Goal: Task Accomplishment & Management: Manage account settings

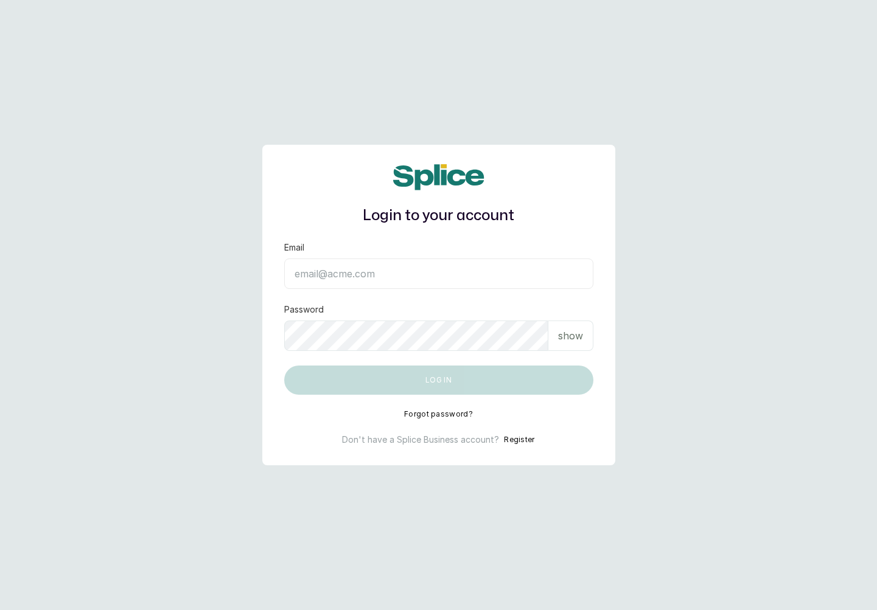
type input "[EMAIL_ADDRESS][DOMAIN_NAME]"
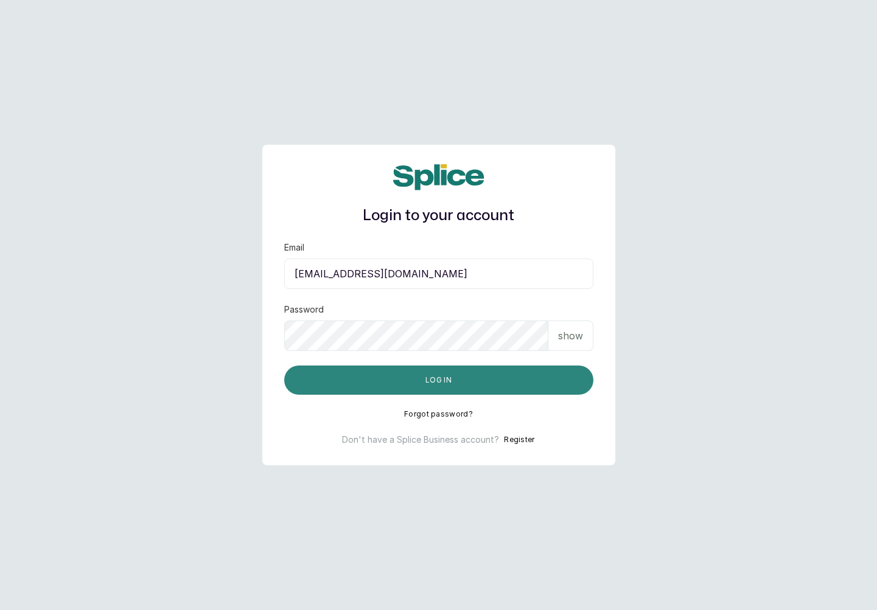
click at [429, 384] on button "Log in" at bounding box center [438, 380] width 309 height 29
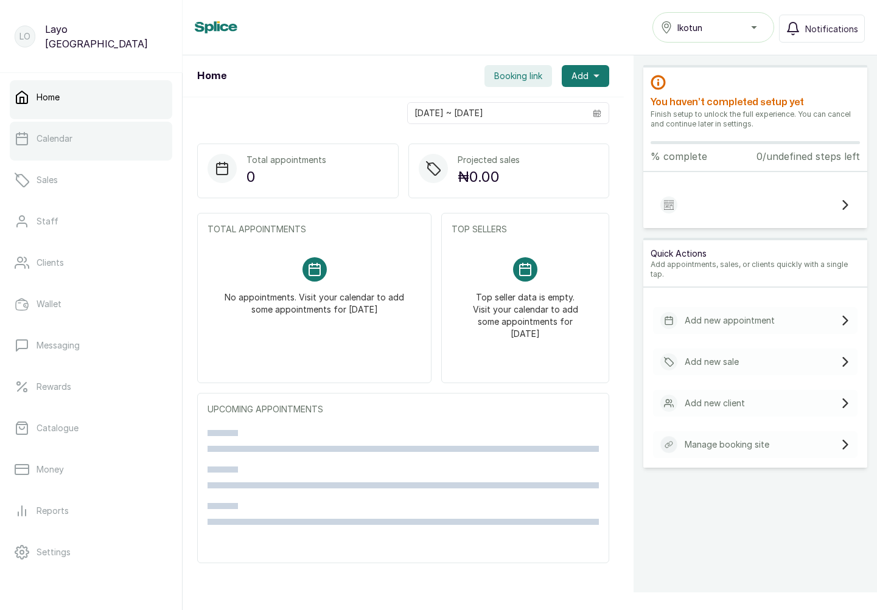
click at [63, 140] on p "Calendar" at bounding box center [54, 139] width 36 height 12
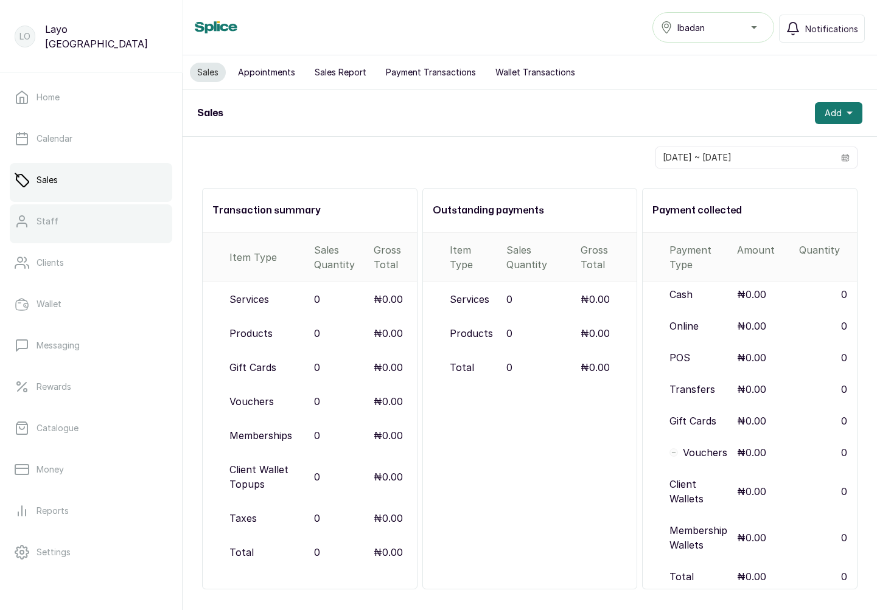
click at [44, 217] on p "Staff" at bounding box center [47, 221] width 22 height 12
